Goal: Share content: Share content

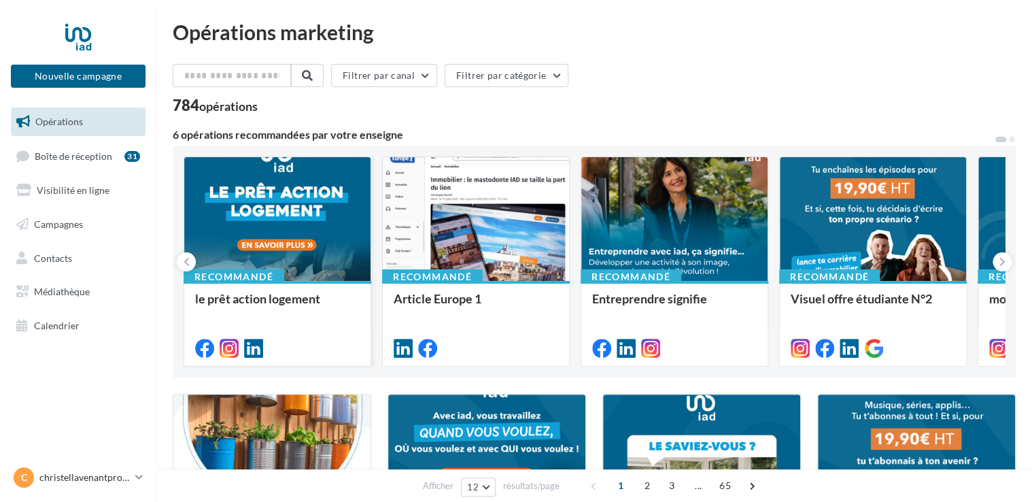
click at [255, 251] on div at bounding box center [277, 219] width 186 height 125
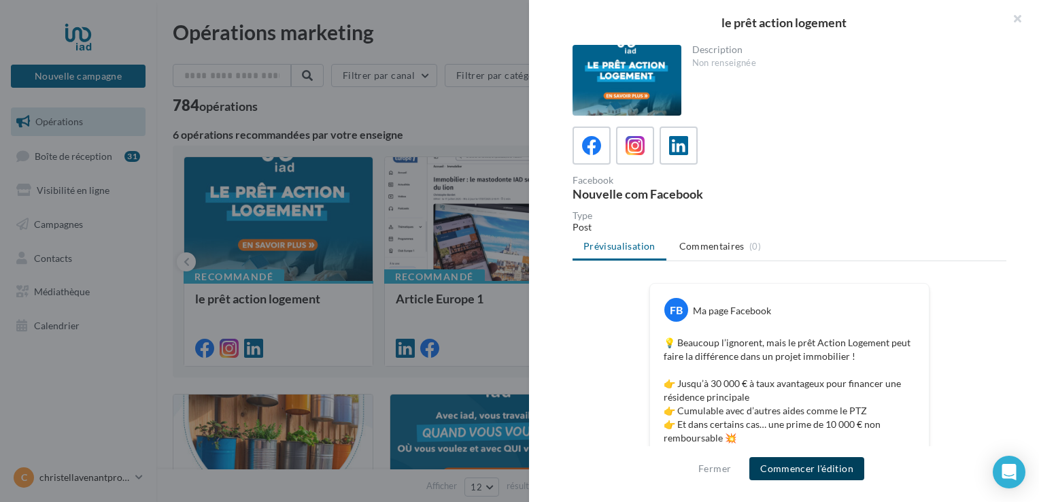
click at [806, 466] on button "Commencer l'édition" at bounding box center [806, 468] width 115 height 23
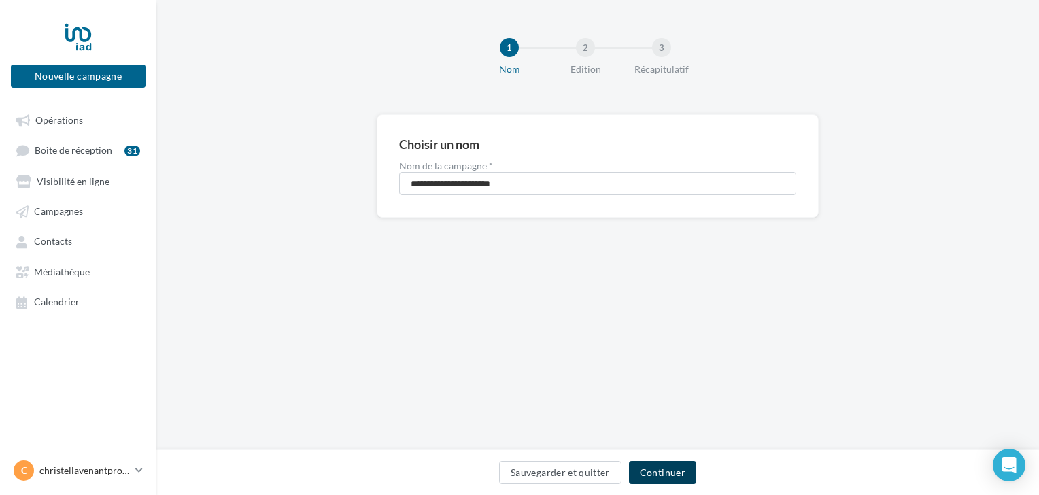
click at [677, 472] on button "Continuer" at bounding box center [662, 472] width 67 height 23
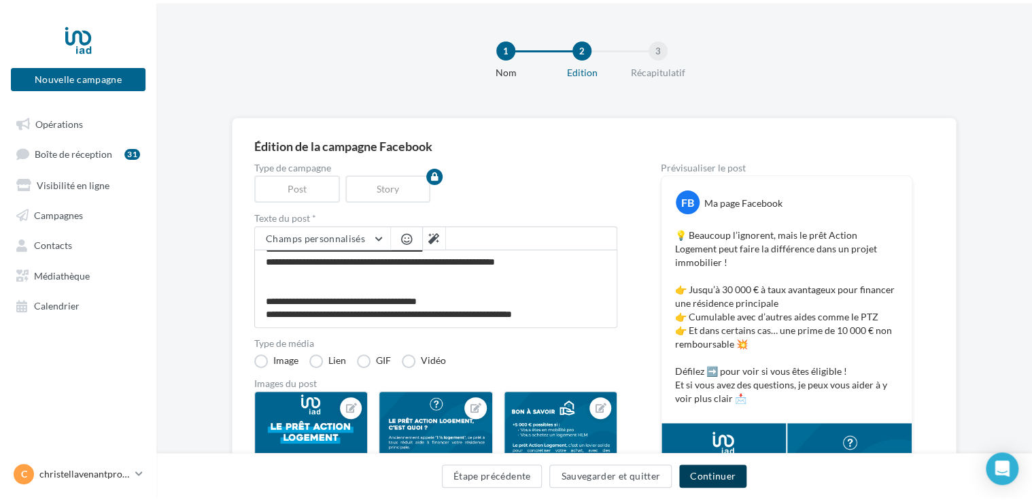
scroll to position [65, 0]
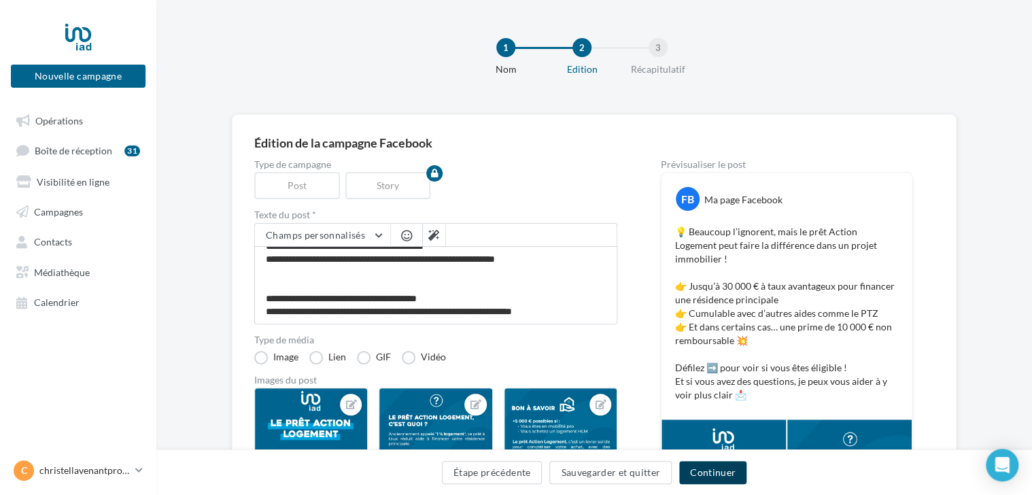
click at [702, 469] on button "Continuer" at bounding box center [712, 472] width 67 height 23
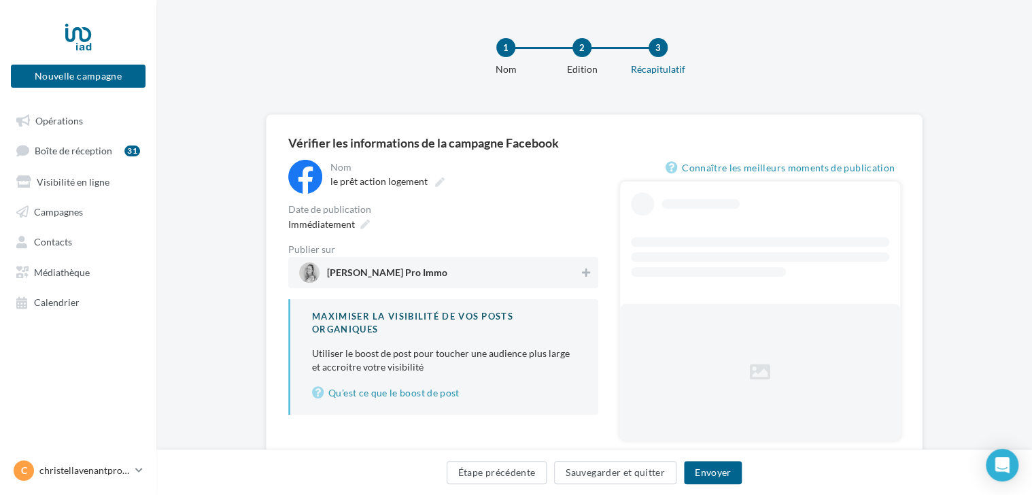
click at [362, 268] on span "Christel Lavenant Pro Immo" at bounding box center [387, 275] width 120 height 15
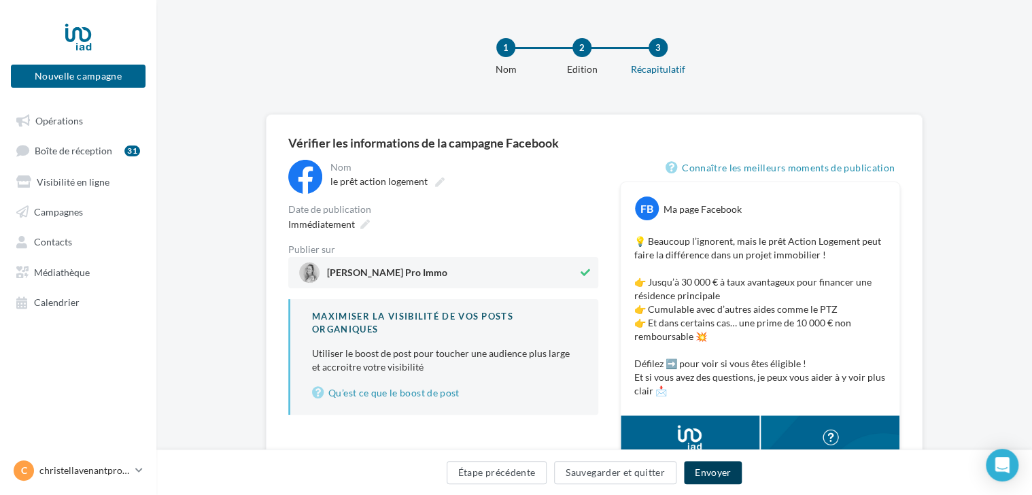
click at [694, 476] on button "Envoyer" at bounding box center [713, 472] width 58 height 23
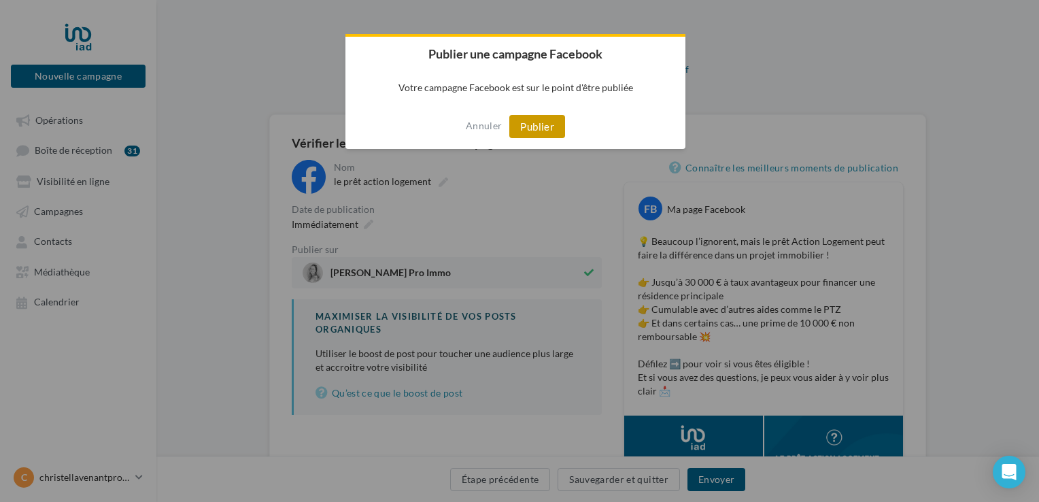
click at [543, 124] on button "Publier" at bounding box center [537, 126] width 56 height 23
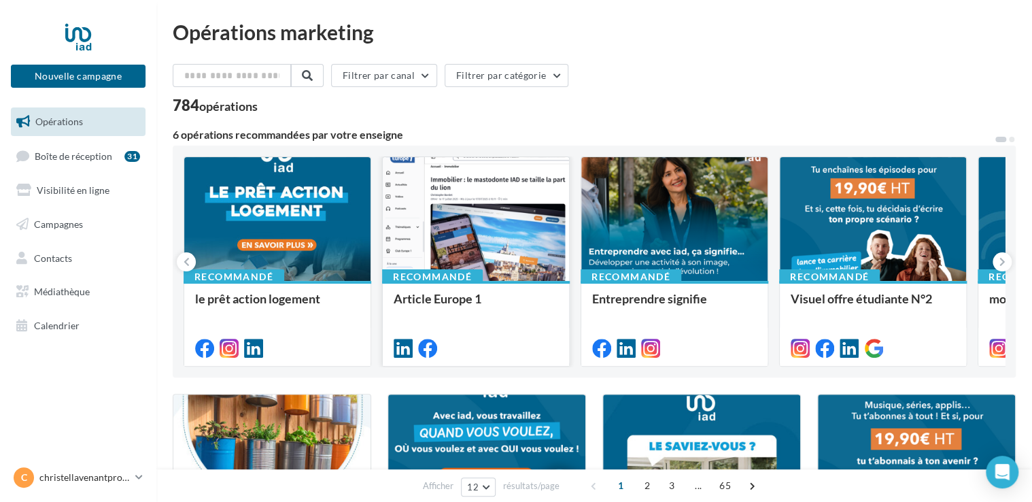
click at [462, 248] on div at bounding box center [476, 219] width 186 height 125
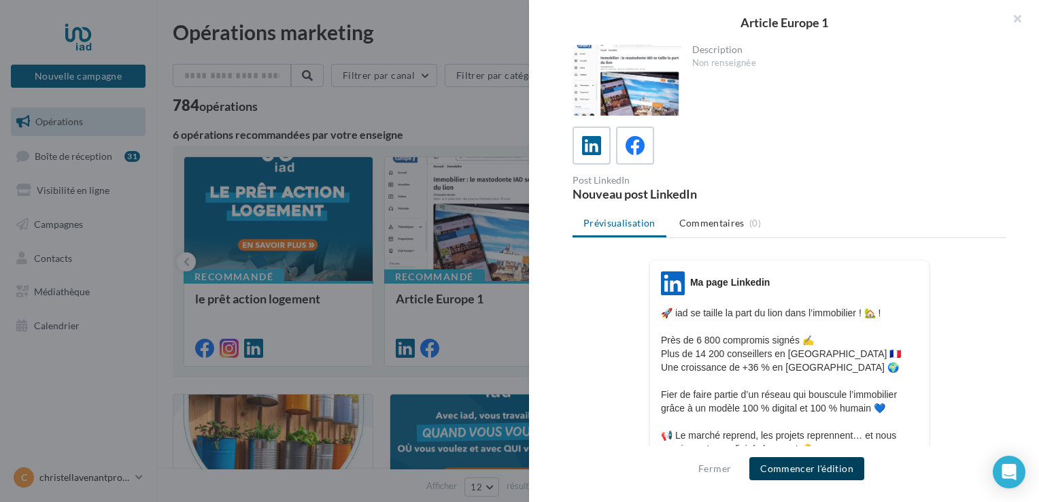
click at [776, 466] on button "Commencer l'édition" at bounding box center [806, 468] width 115 height 23
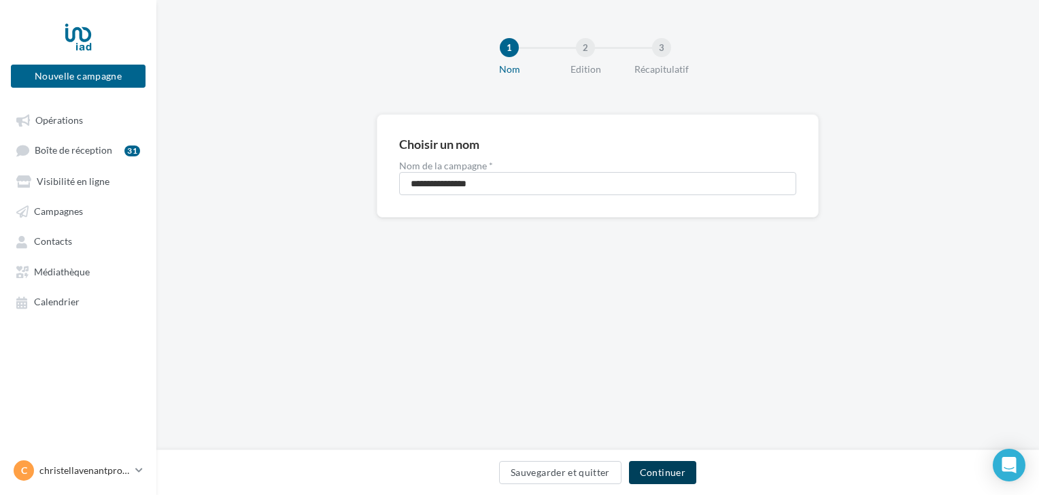
click at [675, 472] on button "Continuer" at bounding box center [662, 472] width 67 height 23
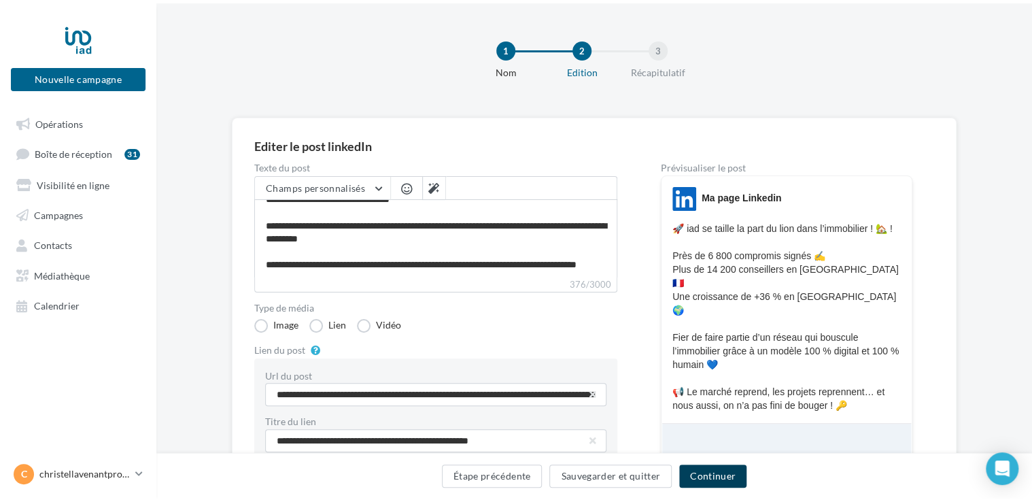
scroll to position [76, 0]
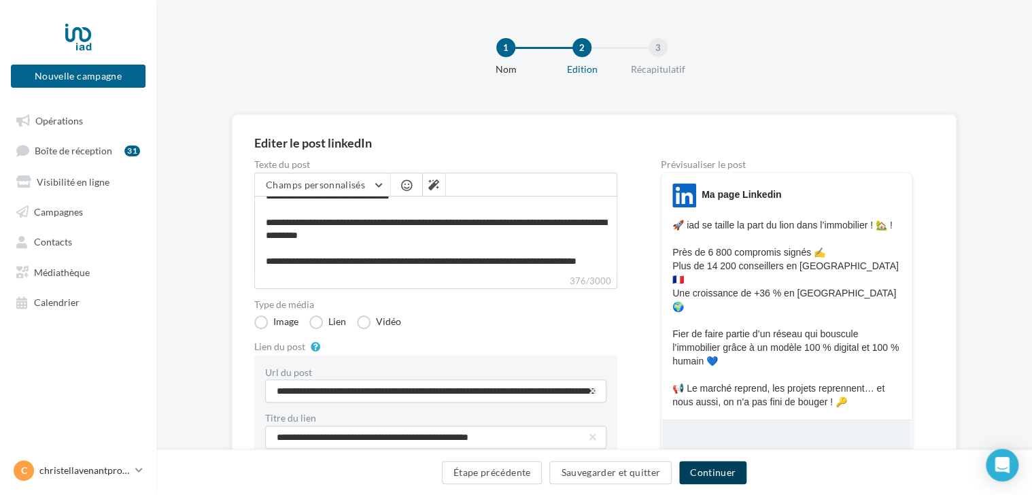
click at [702, 472] on button "Continuer" at bounding box center [712, 472] width 67 height 23
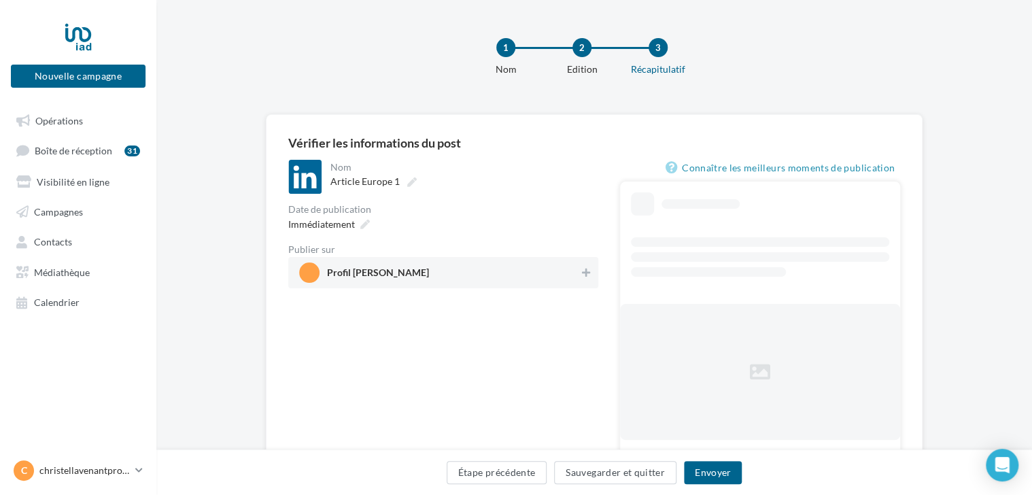
click at [366, 277] on span "Profil [PERSON_NAME]" at bounding box center [378, 275] width 102 height 15
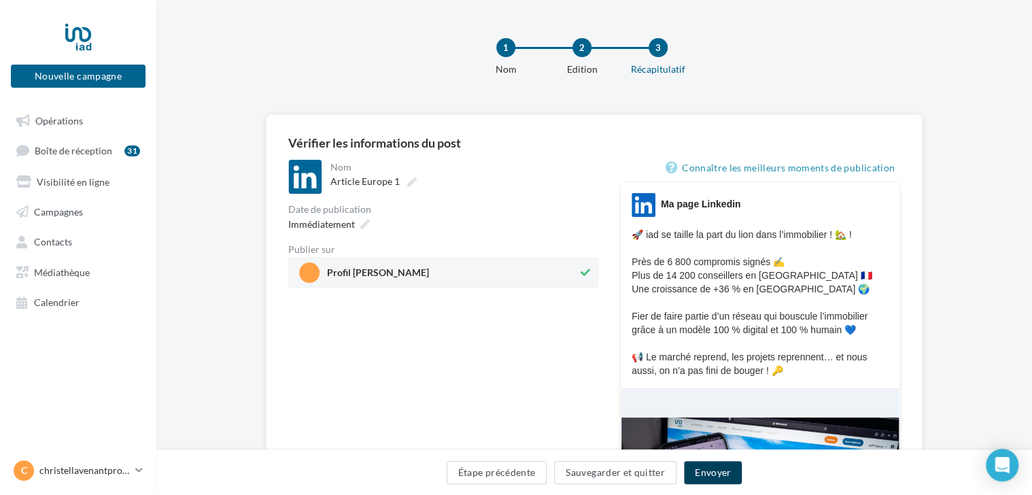
click at [710, 477] on button "Envoyer" at bounding box center [713, 472] width 58 height 23
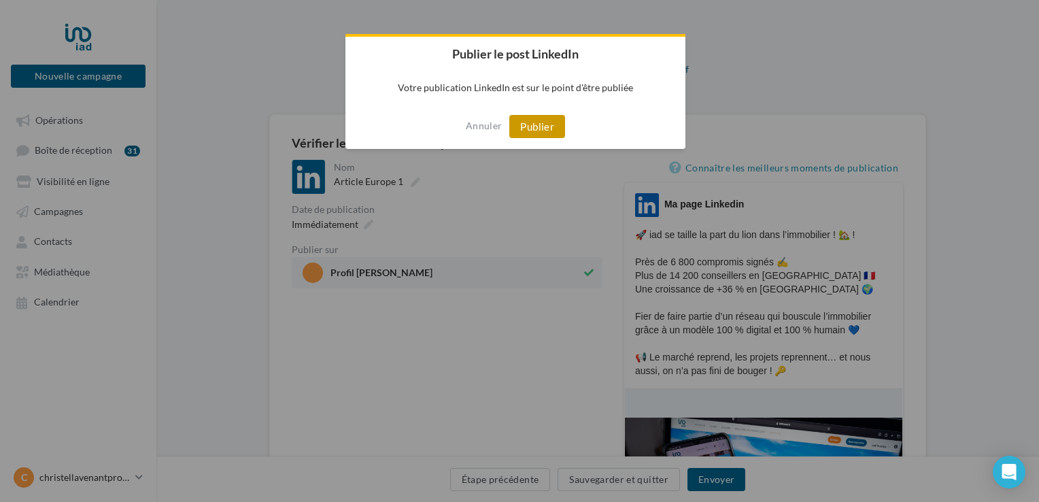
click at [548, 119] on button "Publier" at bounding box center [537, 126] width 56 height 23
